Goal: Find specific page/section: Find specific page/section

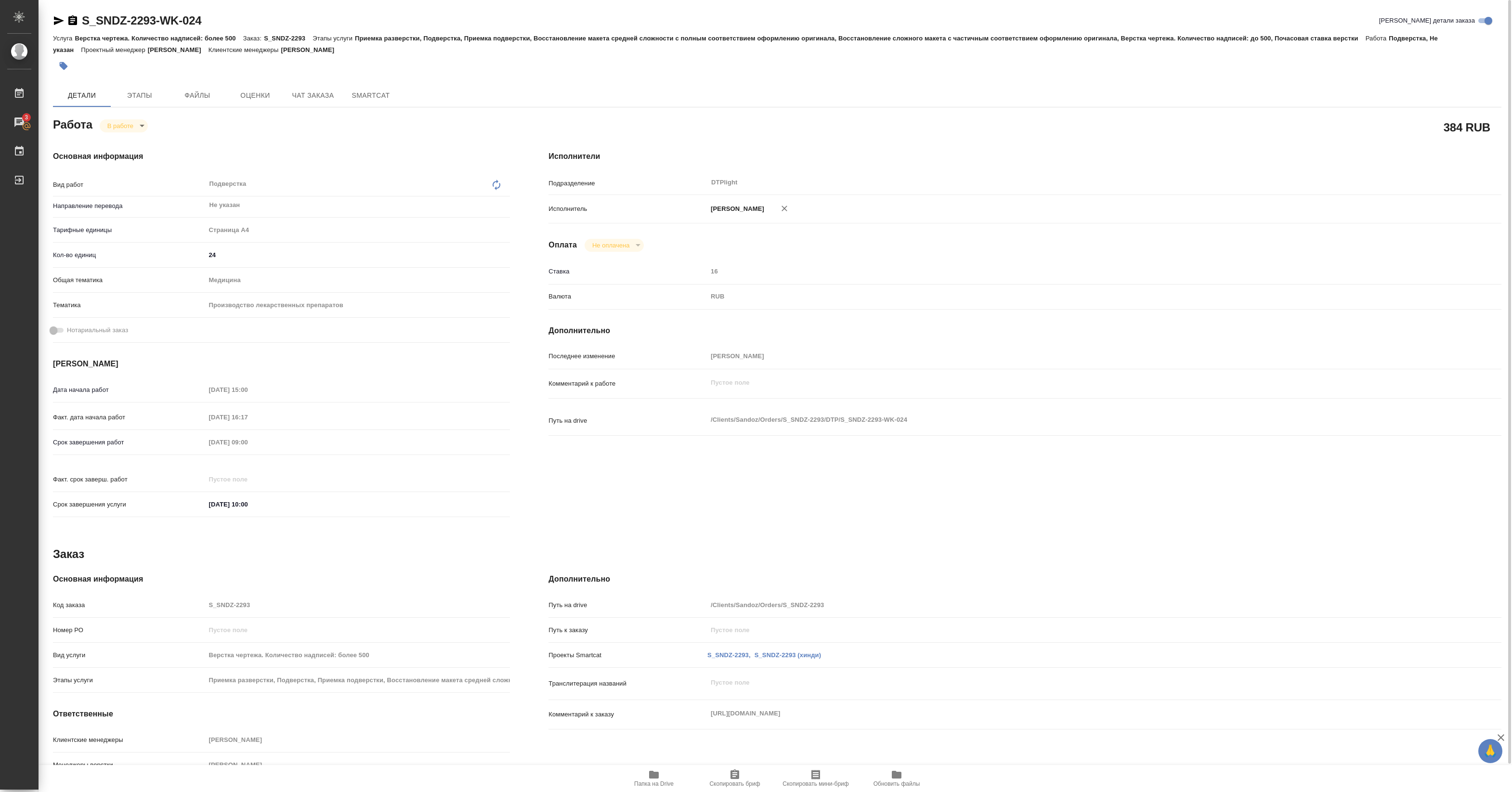
click at [652, 779] on icon "button" at bounding box center [654, 774] width 12 height 12
click at [138, 126] on body "🙏 .cls-1 fill:#fff; AWATERA [PERSON_NAME] 3 Чаты График Выйти S_SNDZ-2293-WK-02…" at bounding box center [756, 396] width 1512 height 792
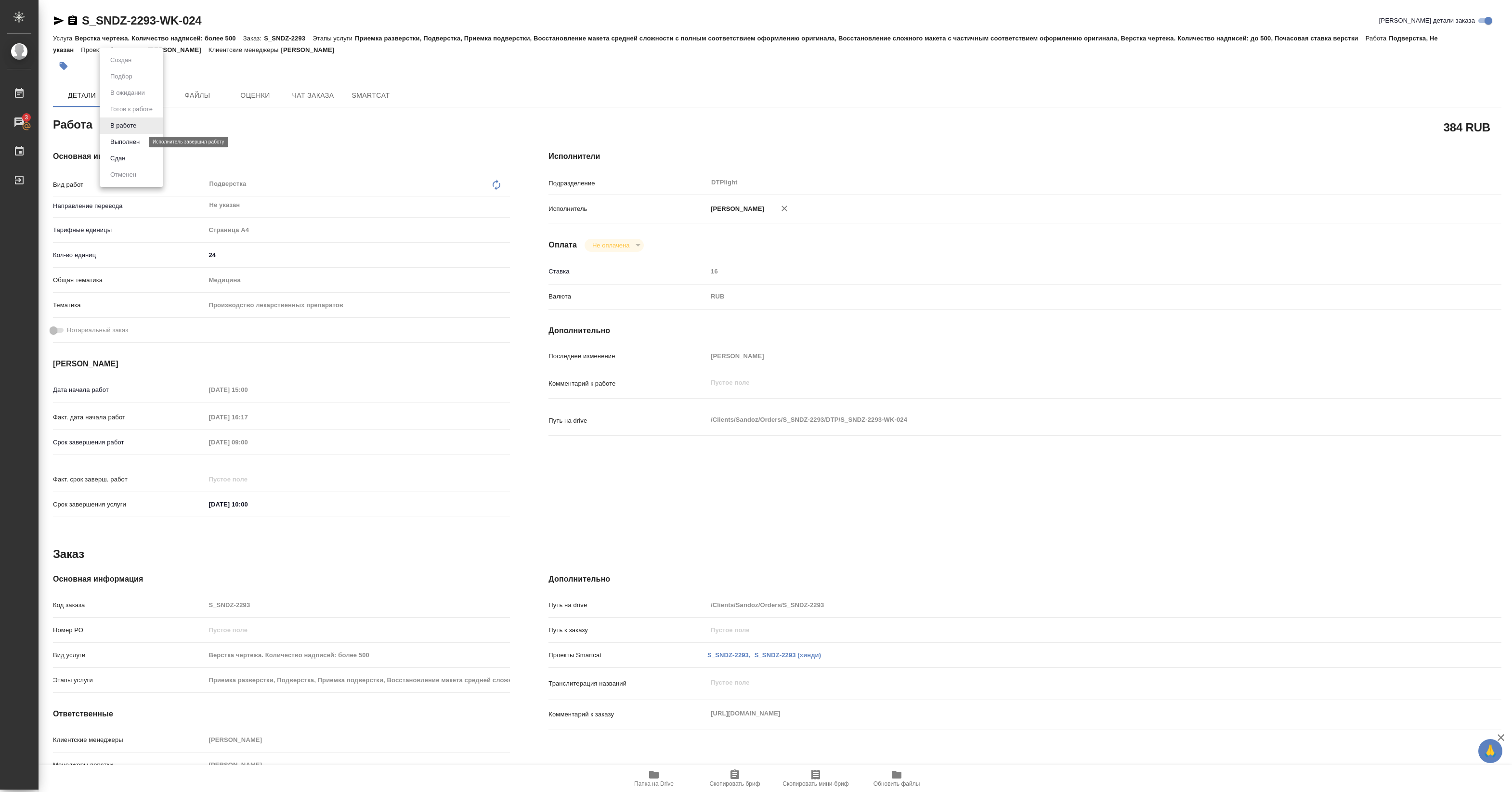
click at [125, 142] on button "Выполнен" at bounding box center [125, 142] width 35 height 11
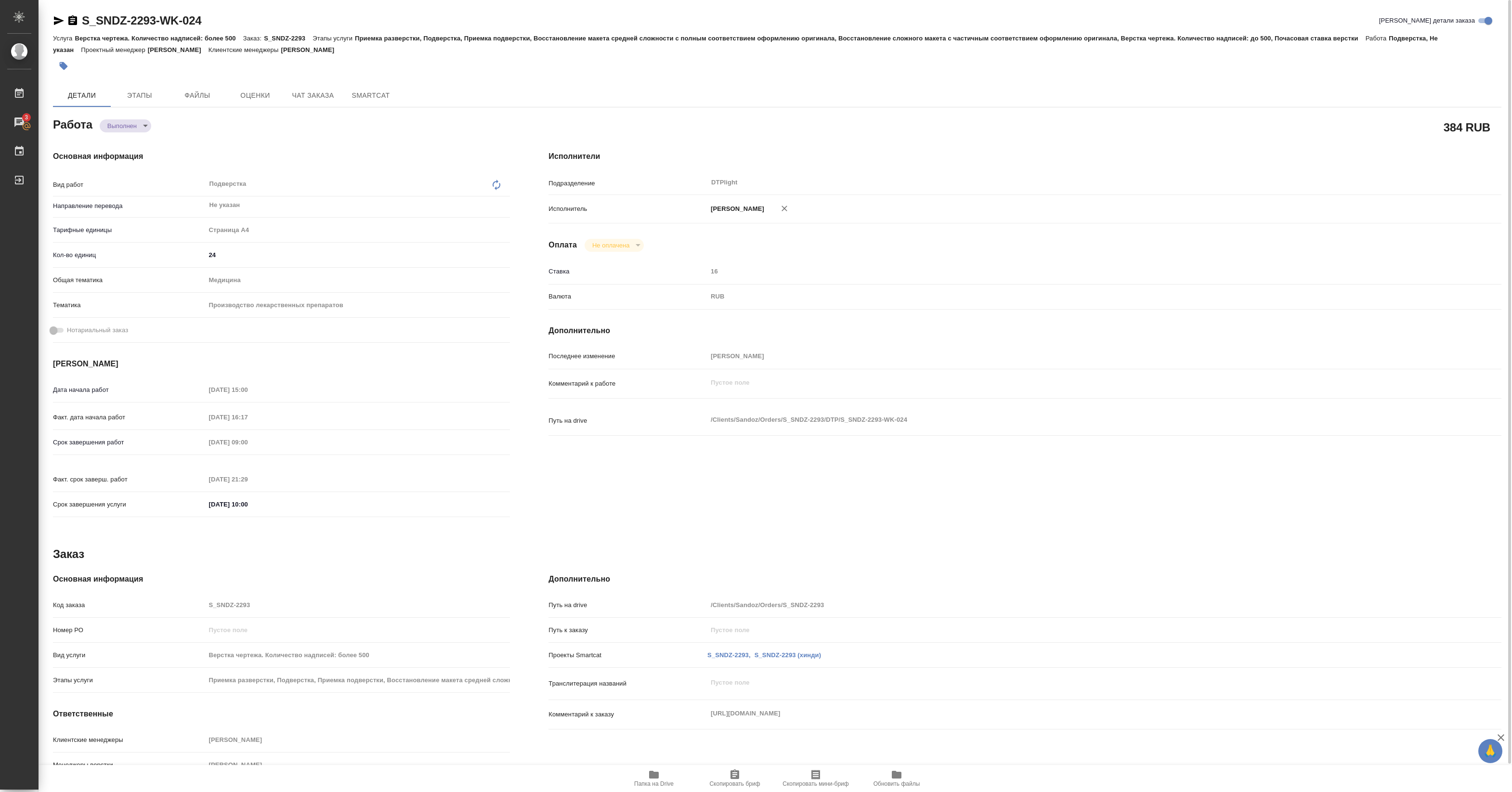
type textarea "x"
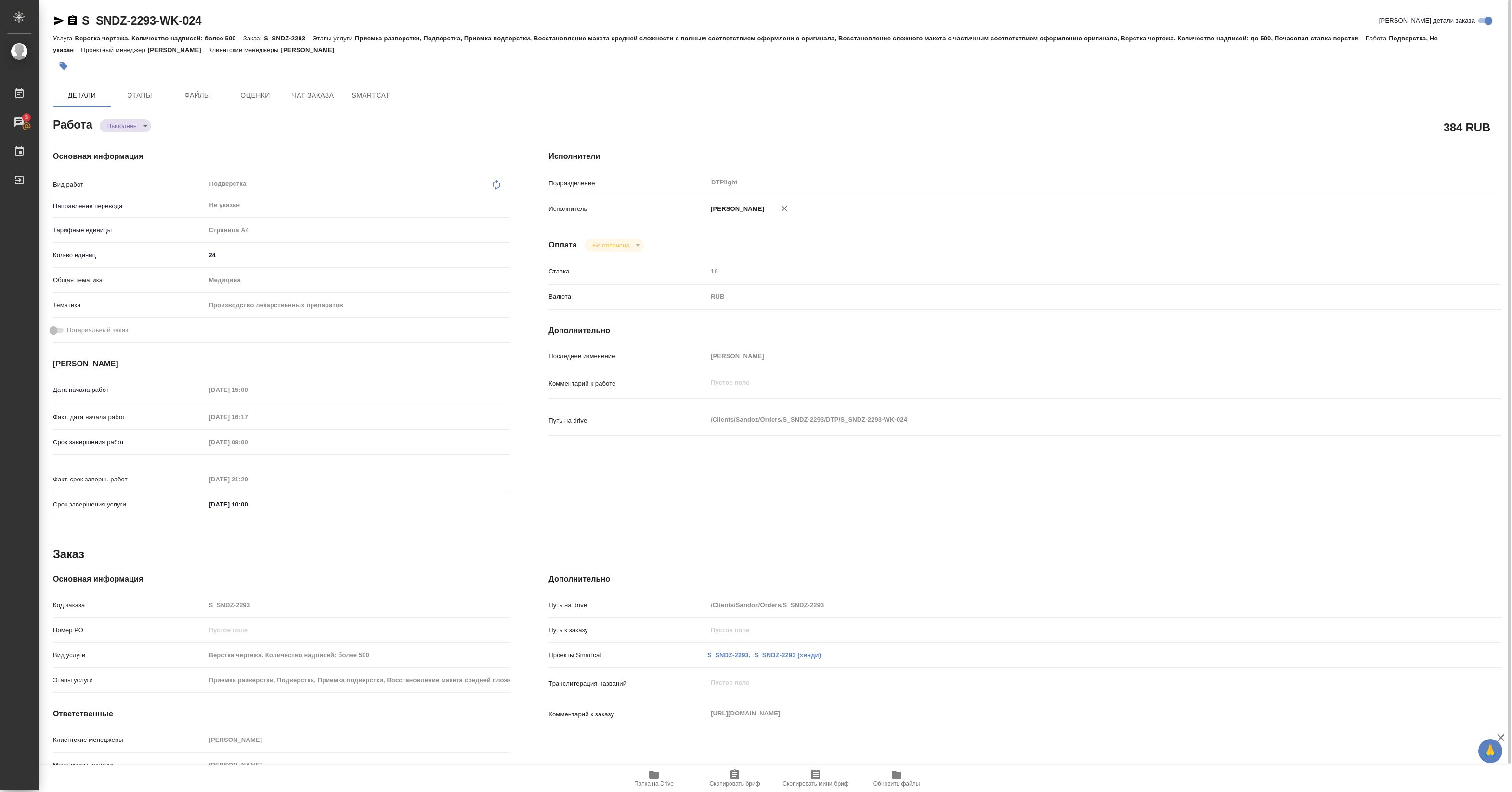
type textarea "x"
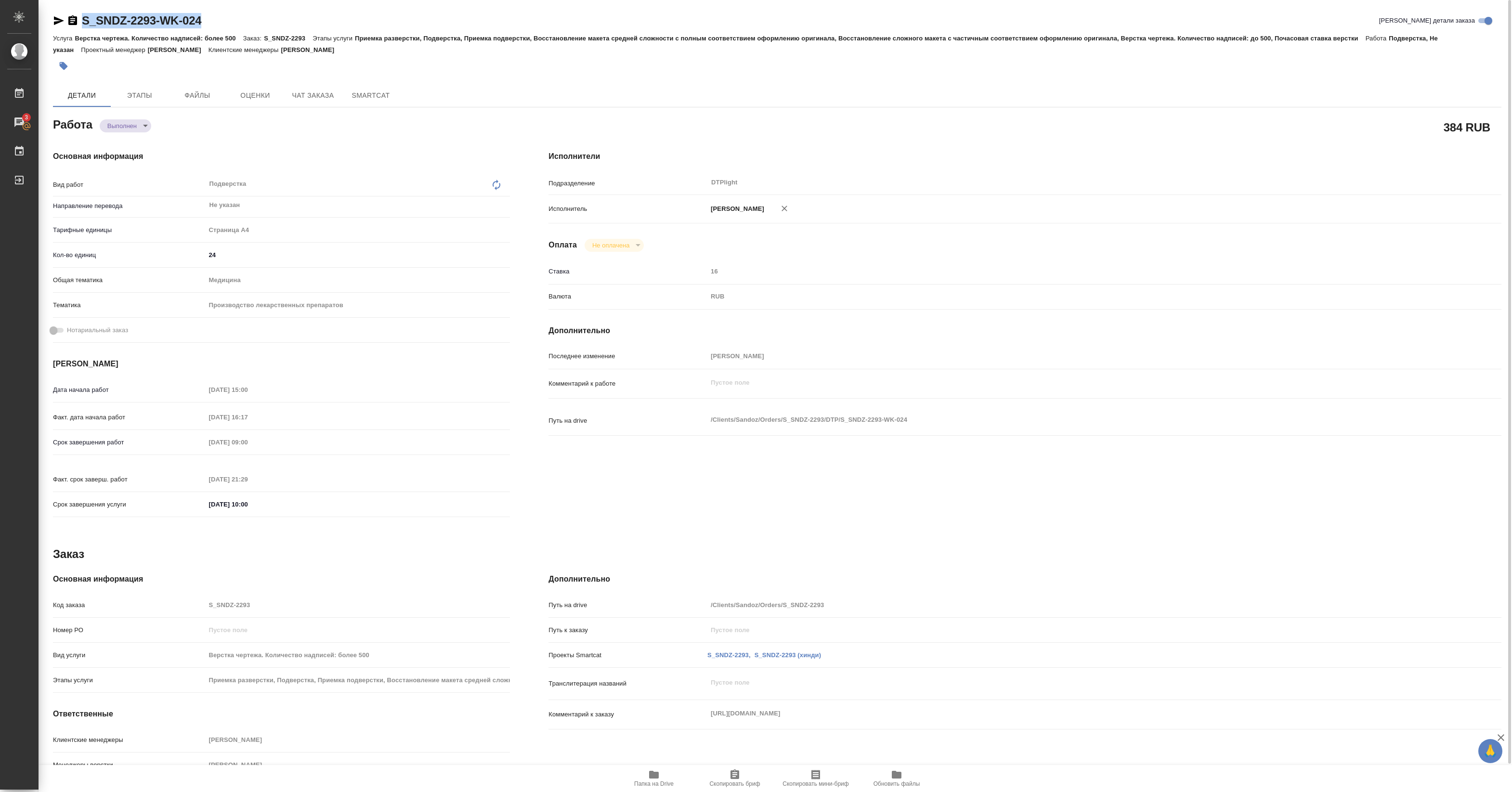
drag, startPoint x: 82, startPoint y: 29, endPoint x: 220, endPoint y: 23, distance: 138.1
click at [220, 23] on div "S_SNDZ-2293-WK-024 Кратко детали заказа" at bounding box center [777, 22] width 1449 height 19
type textarea "x"
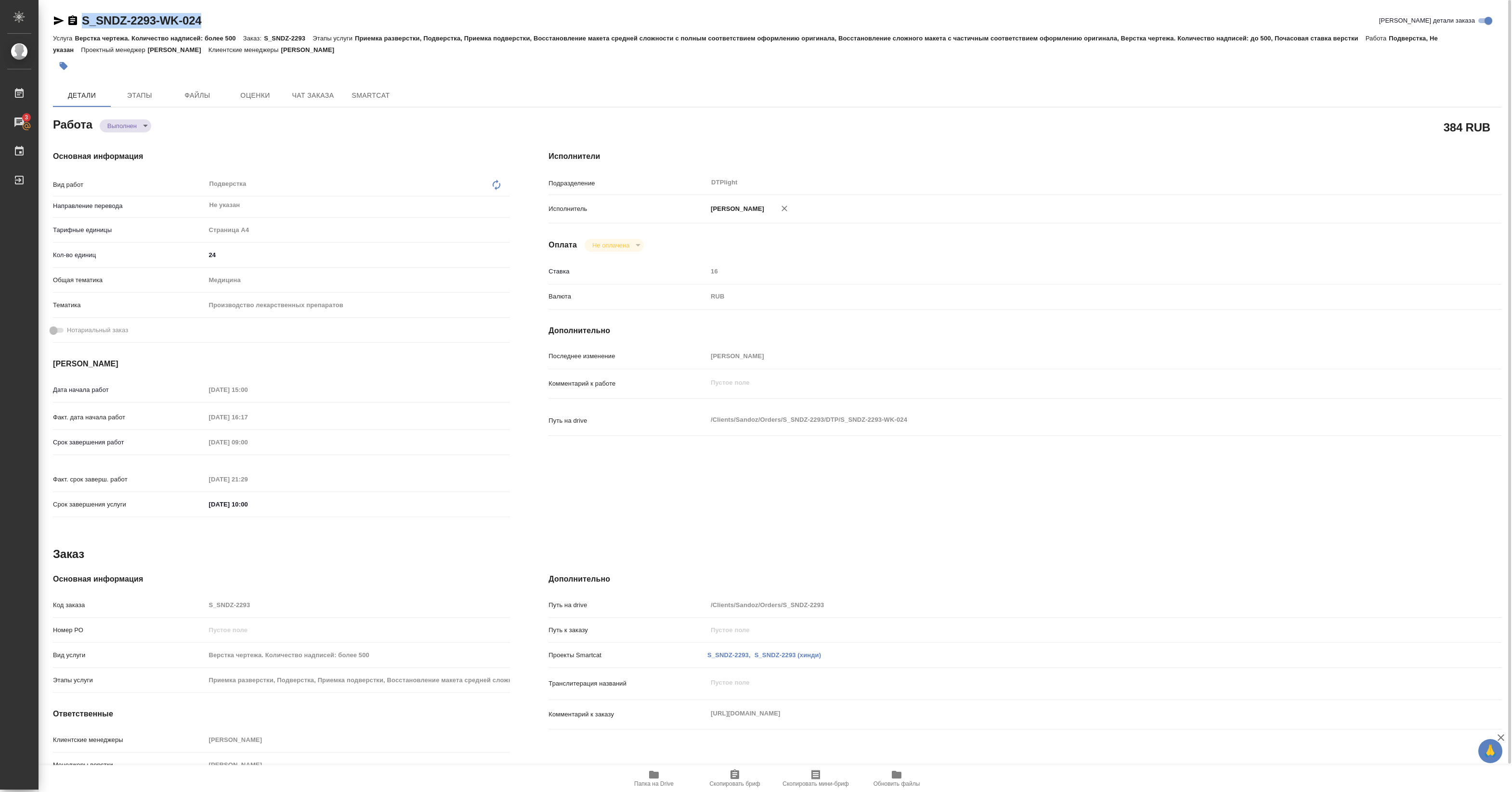
type textarea "x"
copy link "S_SNDZ-2293-WK-024"
type textarea "x"
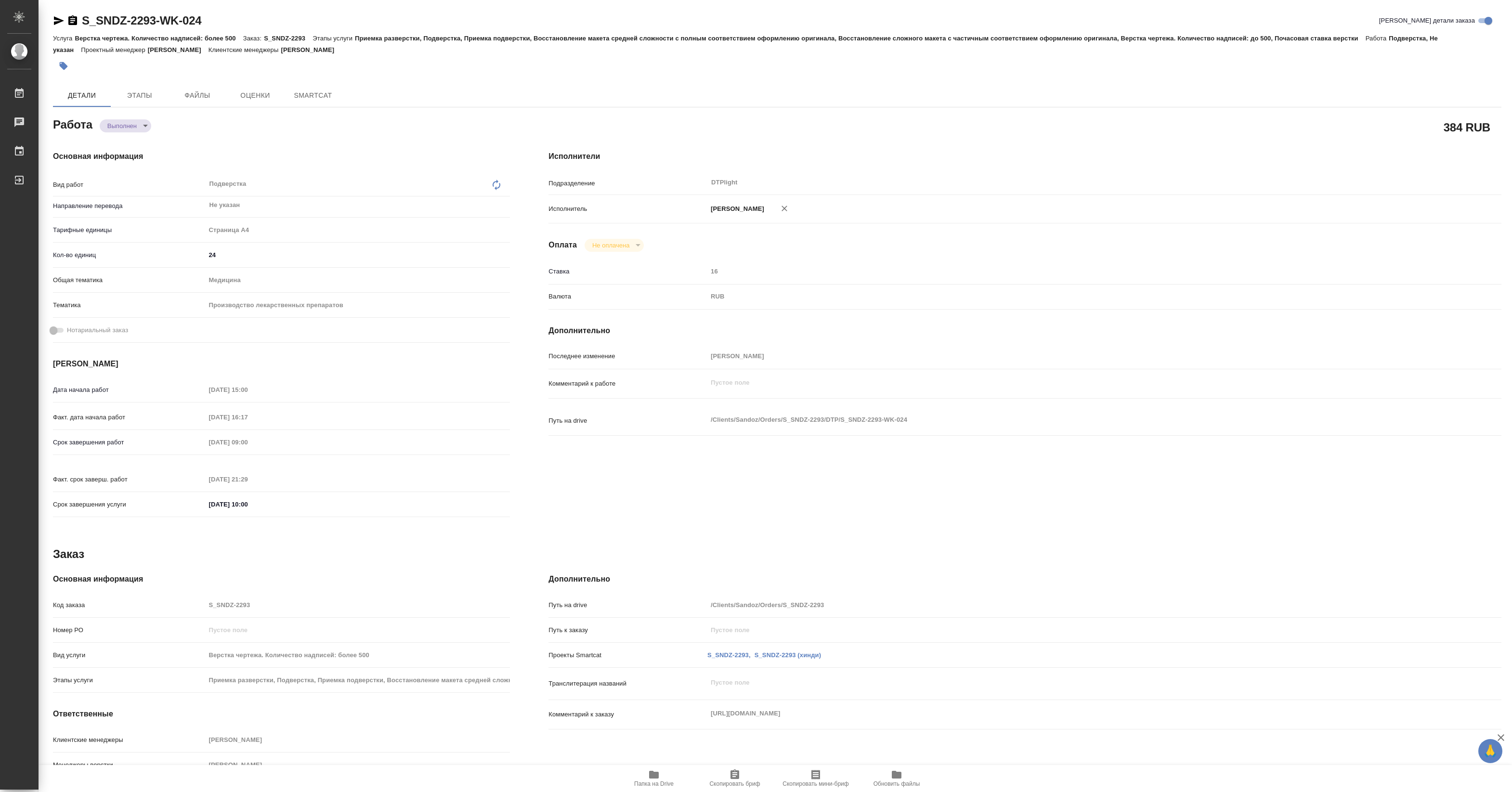
type textarea "x"
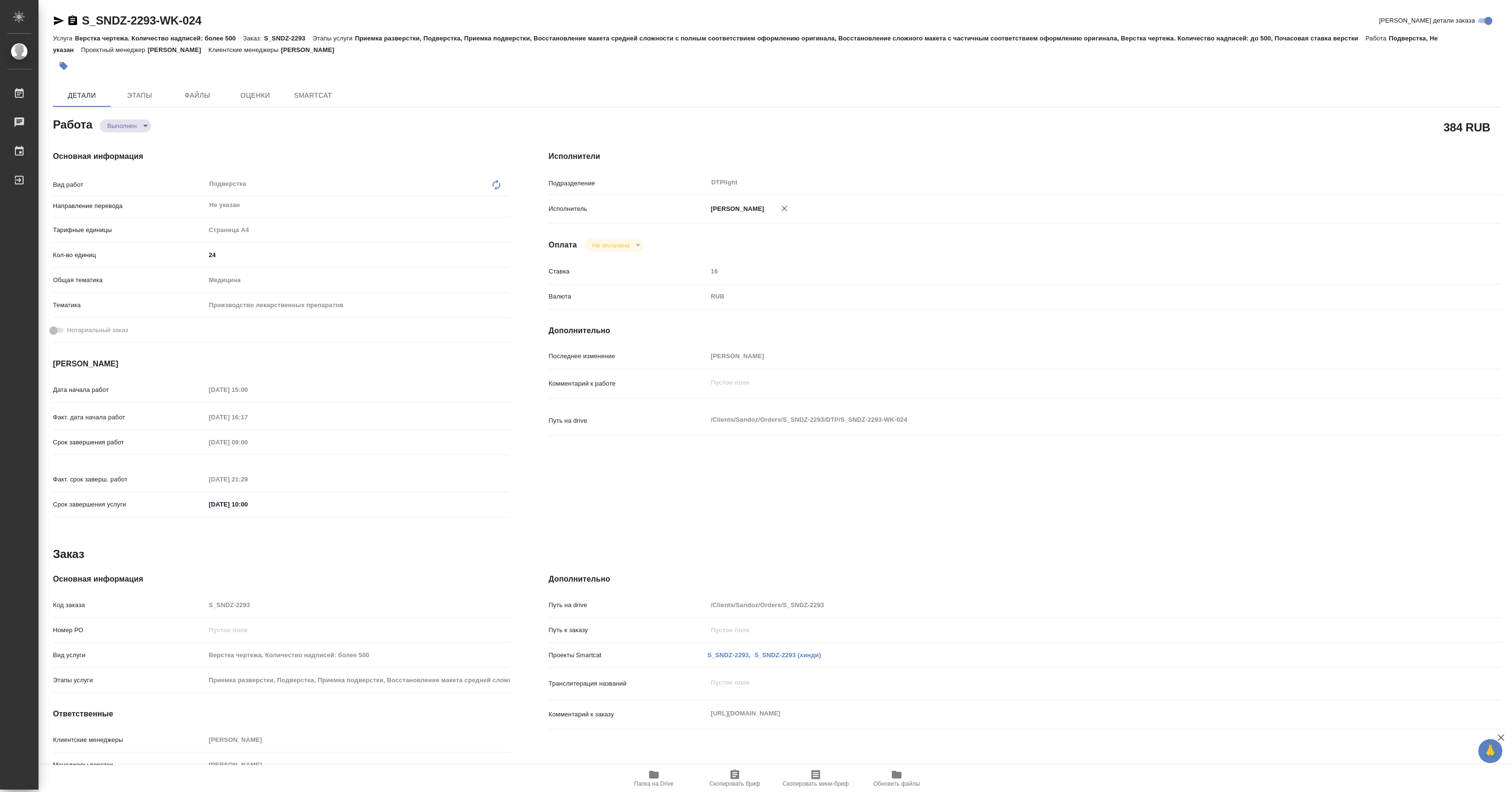
type textarea "x"
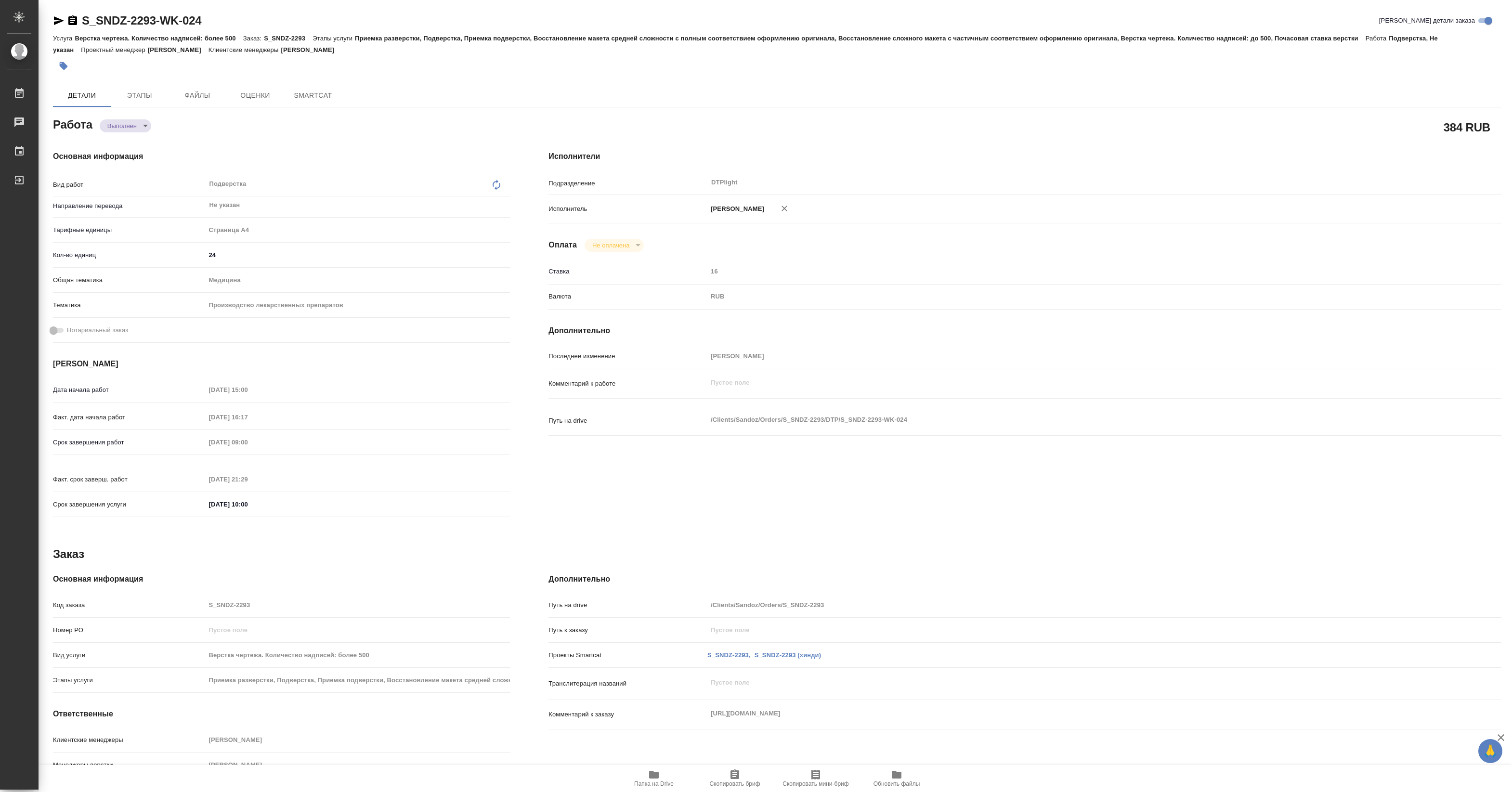
type textarea "x"
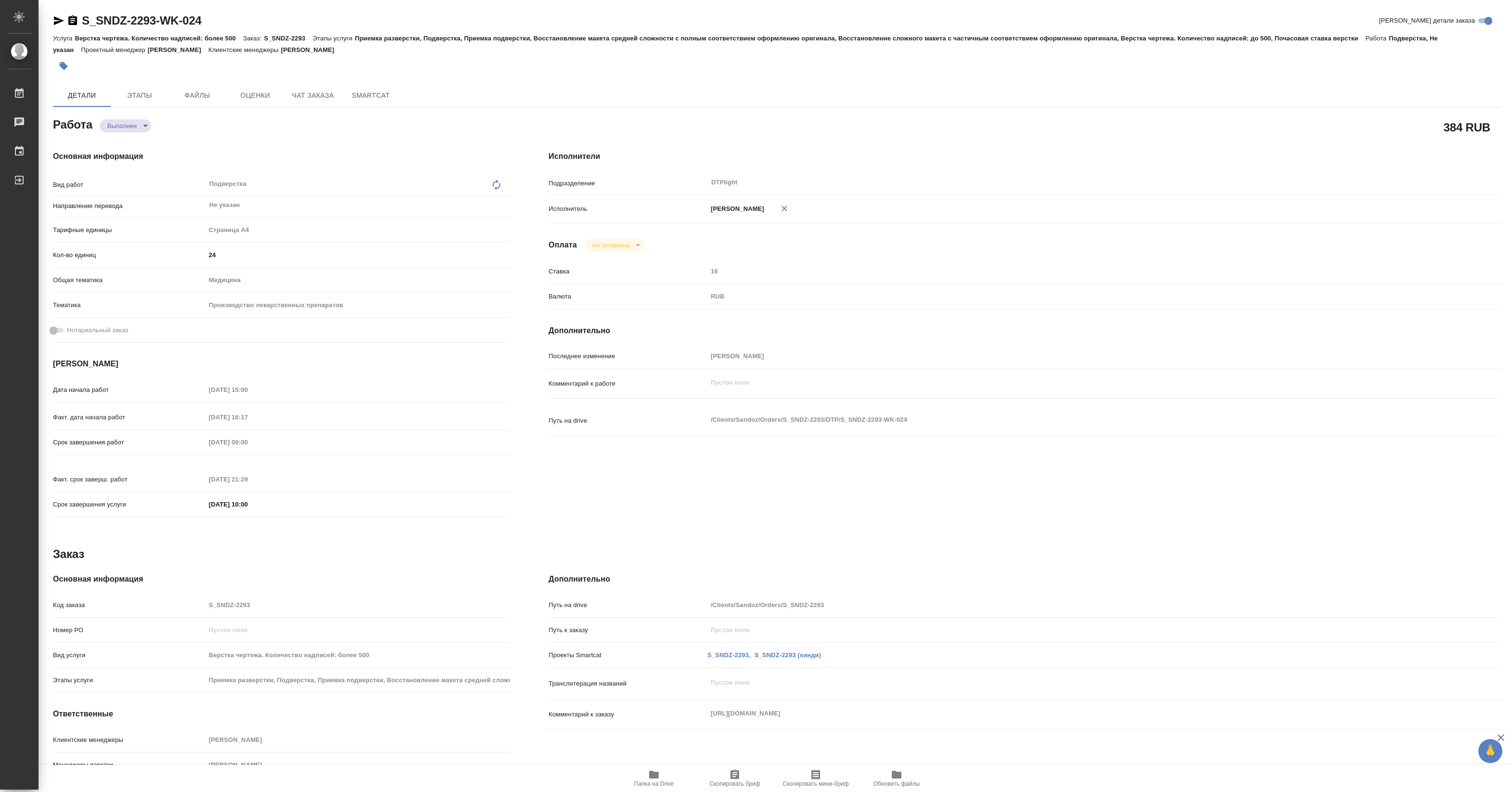
type textarea "x"
